Goal: Task Accomplishment & Management: Manage account settings

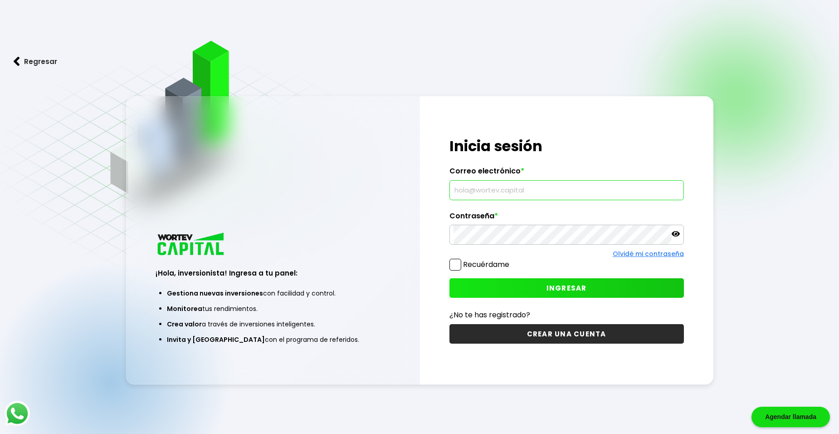
click at [479, 191] on input "text" at bounding box center [567, 190] width 226 height 19
type input "vphilvil@yahoo.com.mx"
click at [675, 235] on icon at bounding box center [676, 233] width 8 height 5
click at [497, 284] on button "INGRESAR" at bounding box center [567, 288] width 235 height 20
click at [641, 254] on link "Olvidé mi contraseña" at bounding box center [648, 253] width 71 height 9
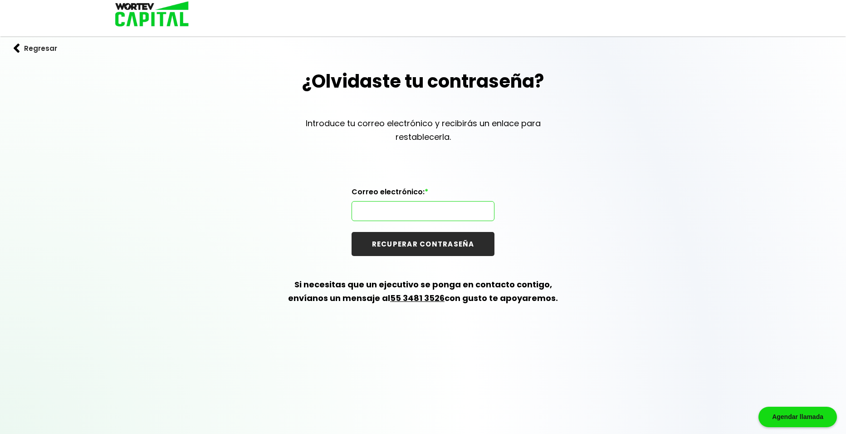
click at [388, 214] on input "text" at bounding box center [423, 210] width 135 height 19
type input "vphilvil@yahoo.com.mx"
click at [410, 245] on button "RECUPERAR CONTRASEÑA" at bounding box center [423, 244] width 143 height 24
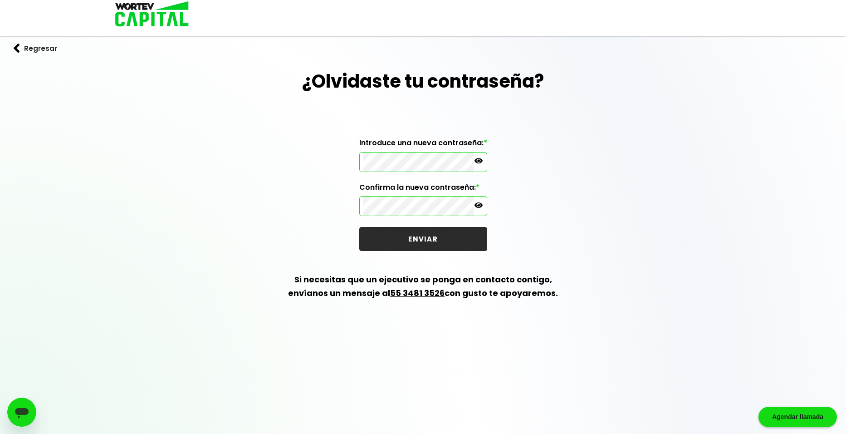
click at [414, 241] on button "ENVIAR" at bounding box center [423, 239] width 128 height 24
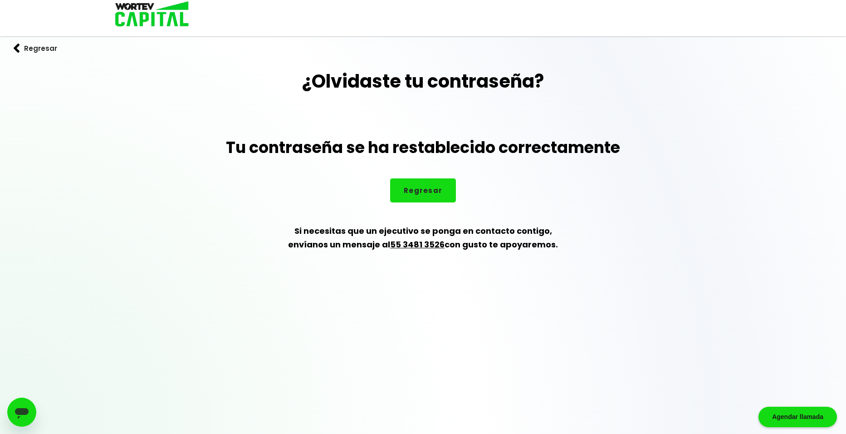
drag, startPoint x: 294, startPoint y: 81, endPoint x: 559, endPoint y: 257, distance: 318.4
click at [559, 257] on div "¿Olvidaste tu contraseña? Tu contraseña se ha restablecido correctamente Regres…" at bounding box center [423, 170] width 846 height 205
copy div "¿Olvidaste tu contraseña? Tu contraseña se ha restablecido correctamente Regres…"
